Goal: Ask a question

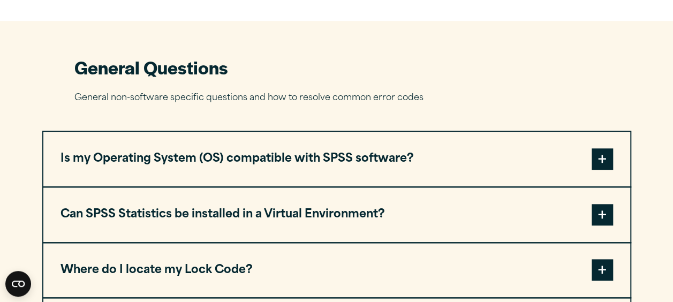
scroll to position [428, 0]
click at [604, 165] on span at bounding box center [601, 158] width 21 height 21
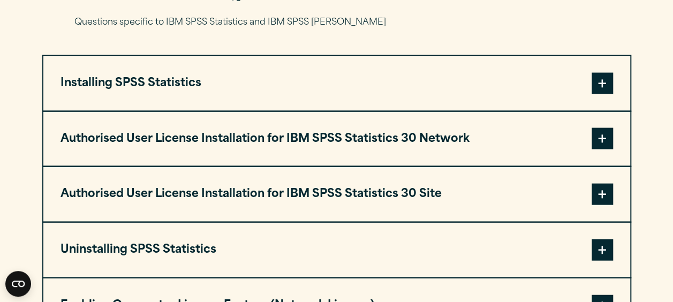
scroll to position [1070, 0]
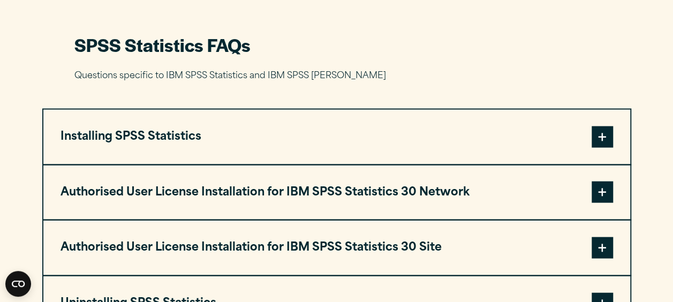
click at [592, 138] on span at bounding box center [601, 136] width 21 height 21
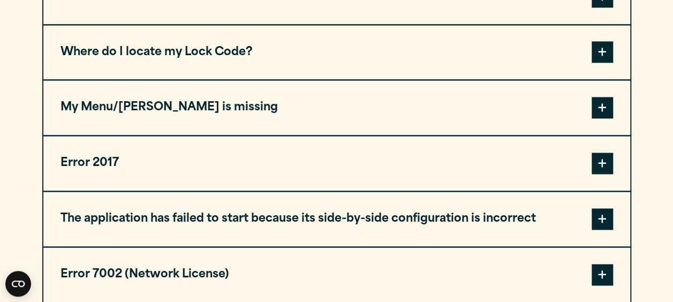
scroll to position [696, 0]
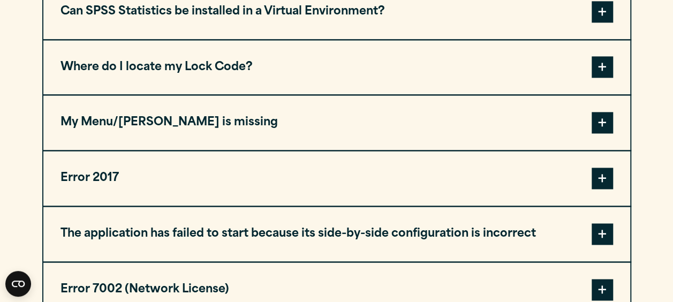
click at [593, 127] on span at bounding box center [601, 122] width 21 height 21
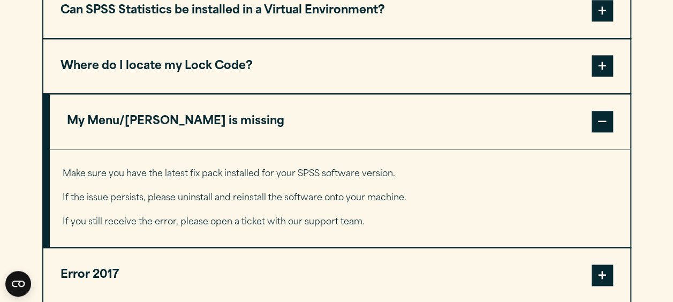
scroll to position [630, 0]
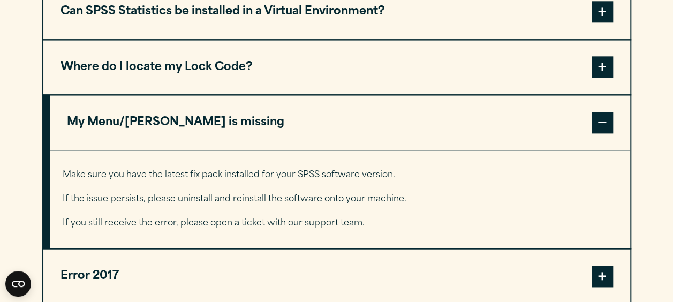
click at [593, 127] on span at bounding box center [601, 122] width 21 height 21
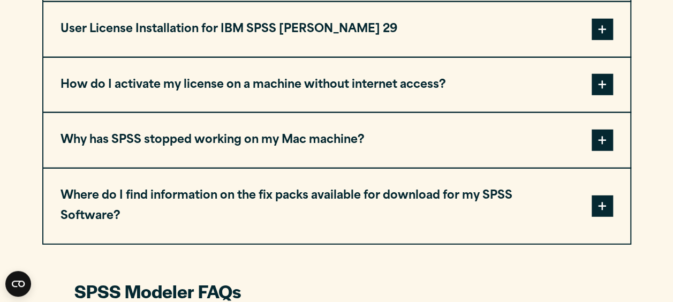
scroll to position [1487, 0]
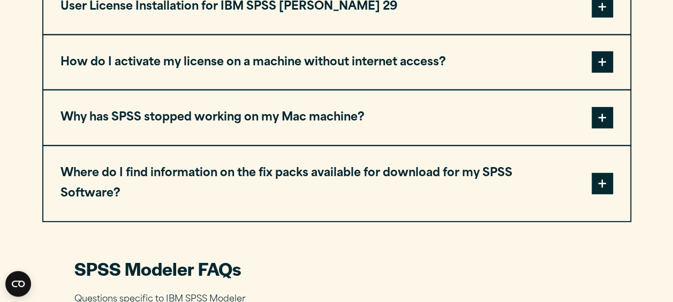
click at [610, 65] on span at bounding box center [601, 61] width 21 height 21
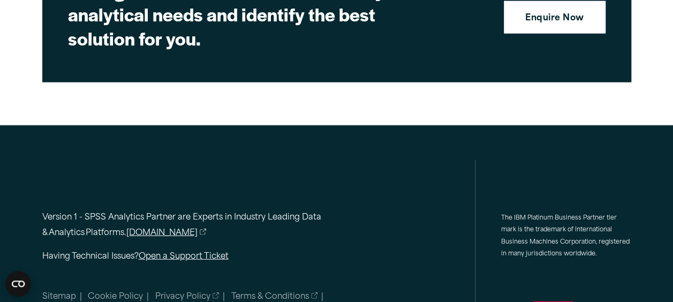
scroll to position [3244, 0]
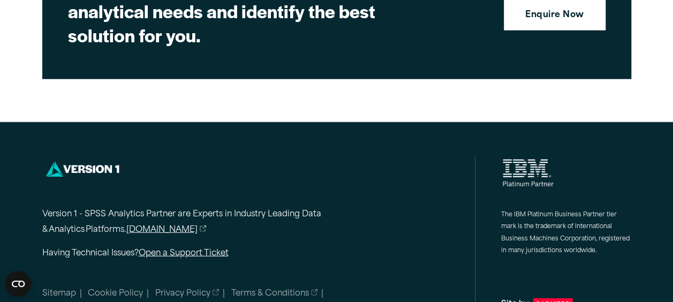
click at [194, 249] on link "Open a Support Ticket" at bounding box center [184, 253] width 90 height 8
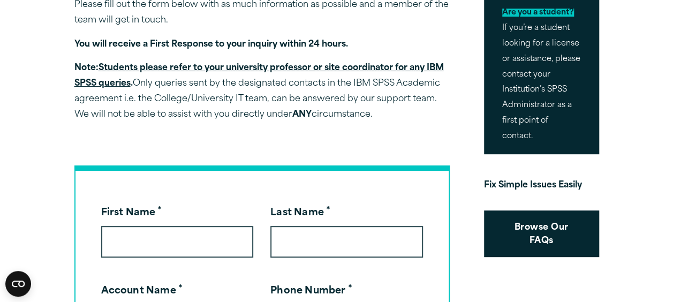
scroll to position [107, 0]
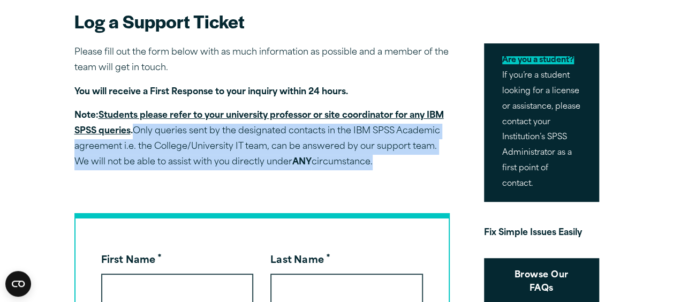
drag, startPoint x: 354, startPoint y: 161, endPoint x: 139, endPoint y: 124, distance: 218.9
click at [139, 124] on p "Note: Students please refer to your university professor or site coordinator fo…" at bounding box center [261, 139] width 375 height 62
copy p "Only queries sent by the designated contacts in the IBM SPSS Academic agreement…"
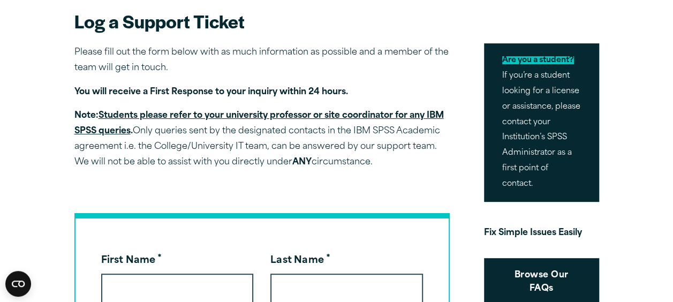
click at [263, 200] on div at bounding box center [261, 196] width 375 height 34
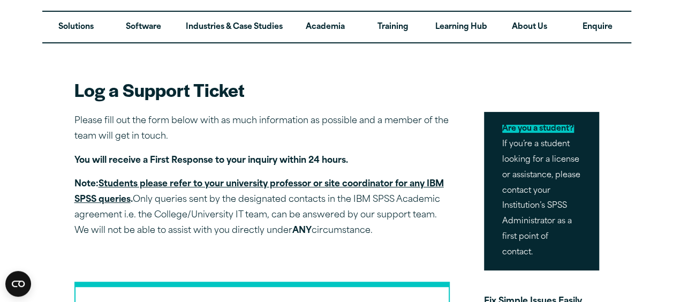
scroll to position [0, 0]
